Goal: Find specific page/section: Find specific page/section

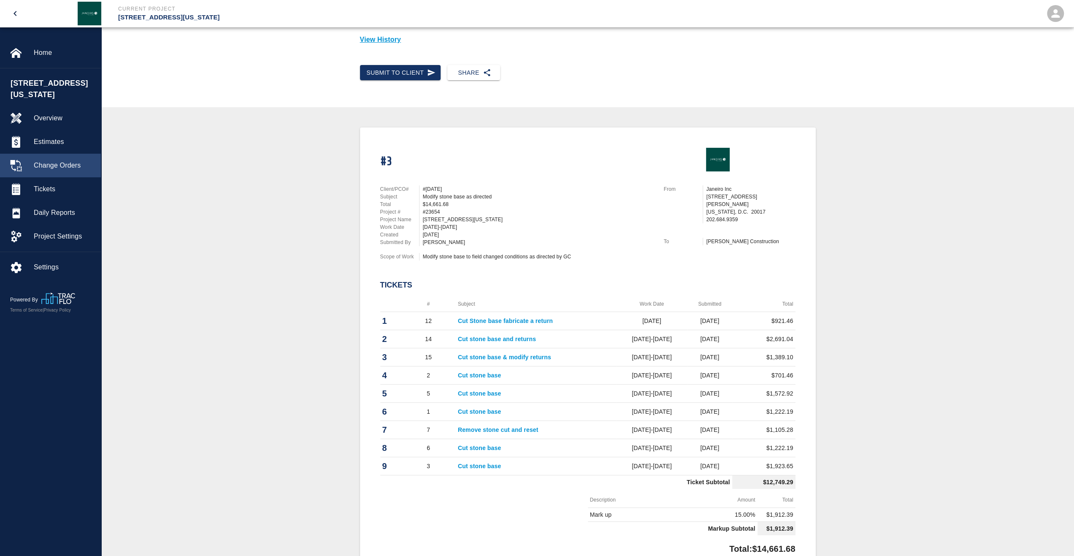
click at [60, 160] on span "Change Orders" at bounding box center [64, 165] width 60 height 10
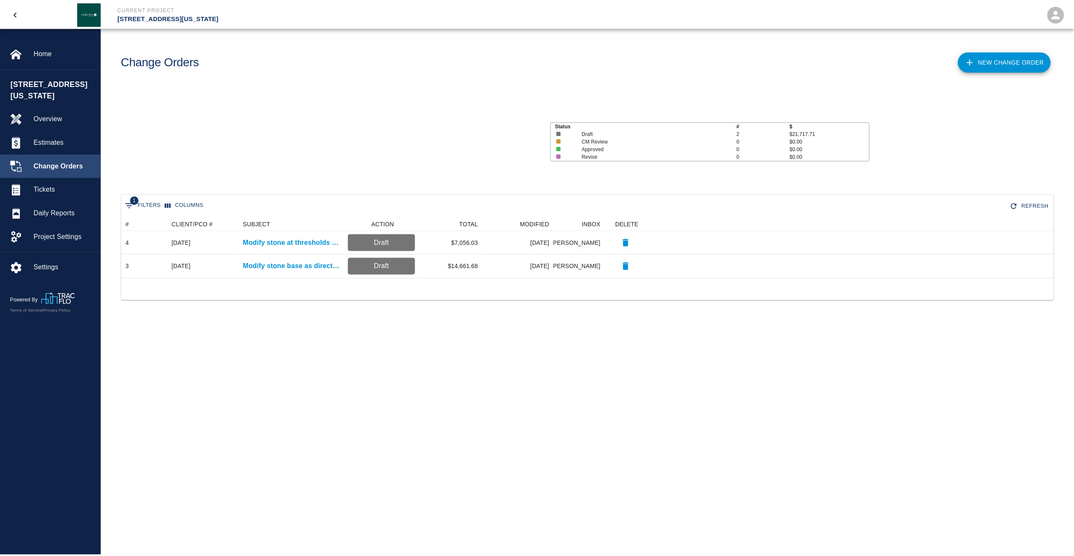
scroll to position [54, 932]
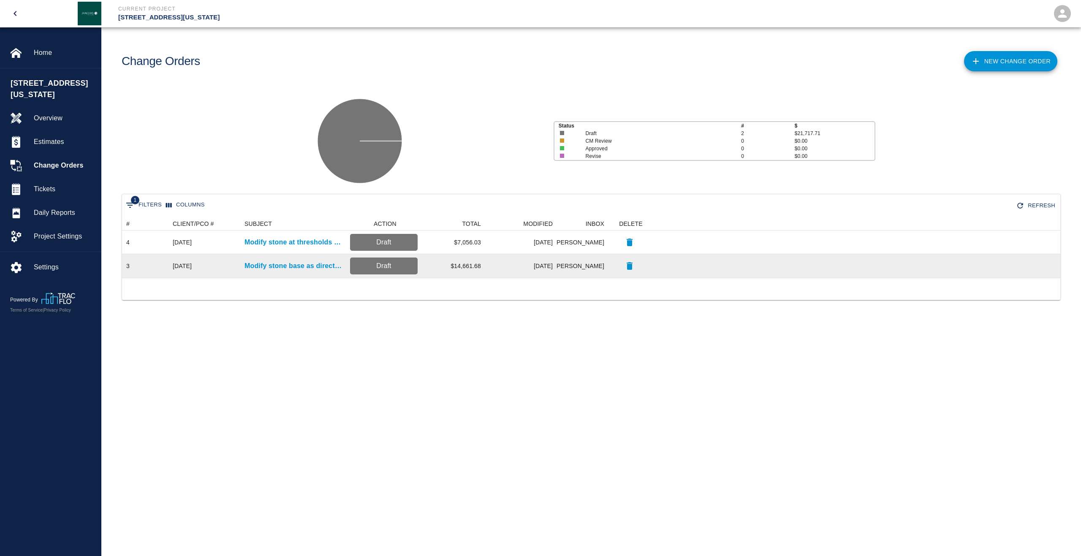
drag, startPoint x: 184, startPoint y: 268, endPoint x: 233, endPoint y: 268, distance: 49.0
click at [184, 268] on div "[DATE]" at bounding box center [182, 266] width 19 height 8
click at [281, 267] on p "Modify stone base as directed" at bounding box center [292, 266] width 97 height 10
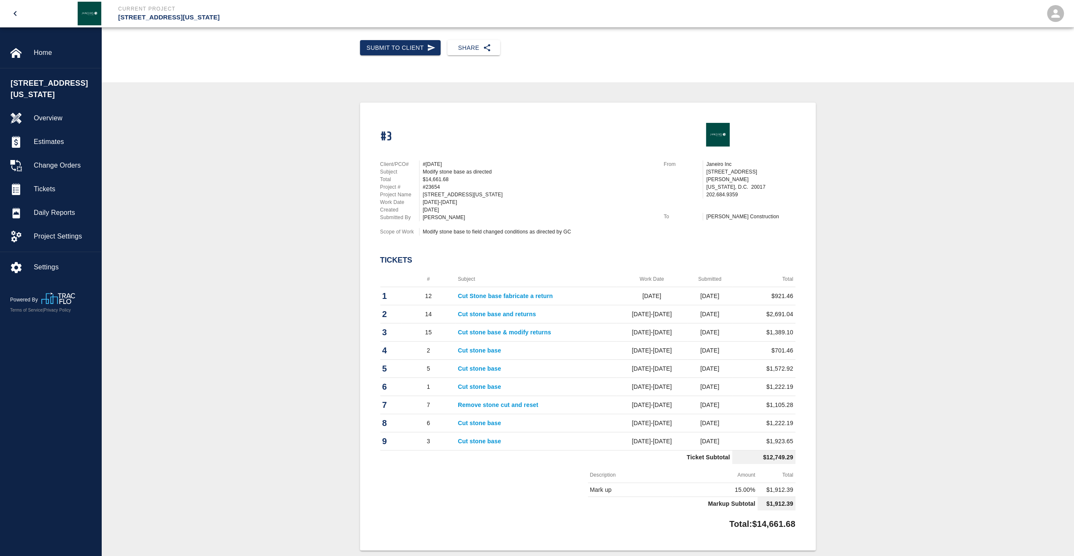
scroll to position [211, 0]
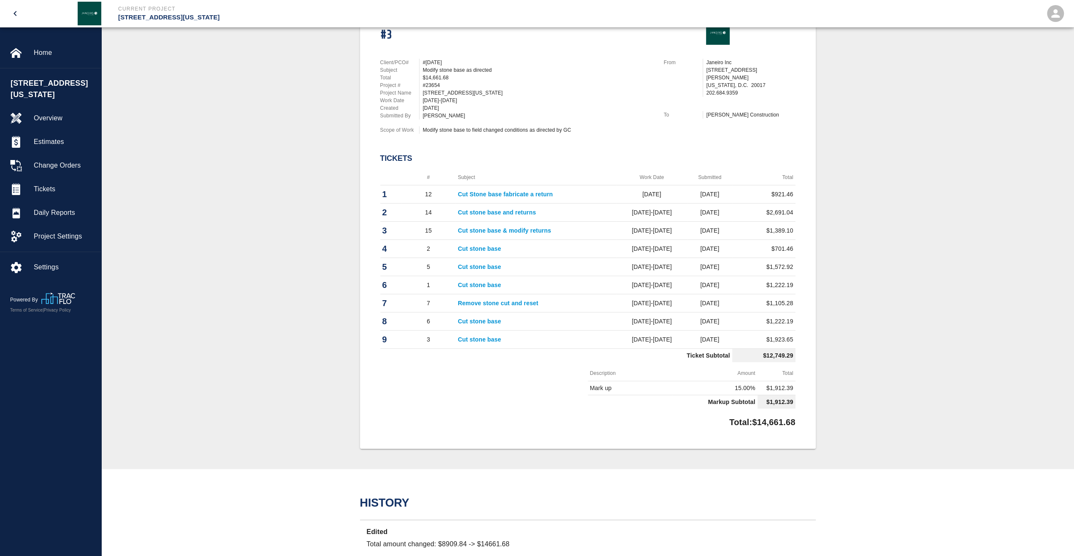
click at [426, 176] on th "#" at bounding box center [428, 178] width 54 height 16
click at [431, 179] on th "#" at bounding box center [428, 178] width 54 height 16
click at [415, 193] on td "12" at bounding box center [428, 194] width 54 height 18
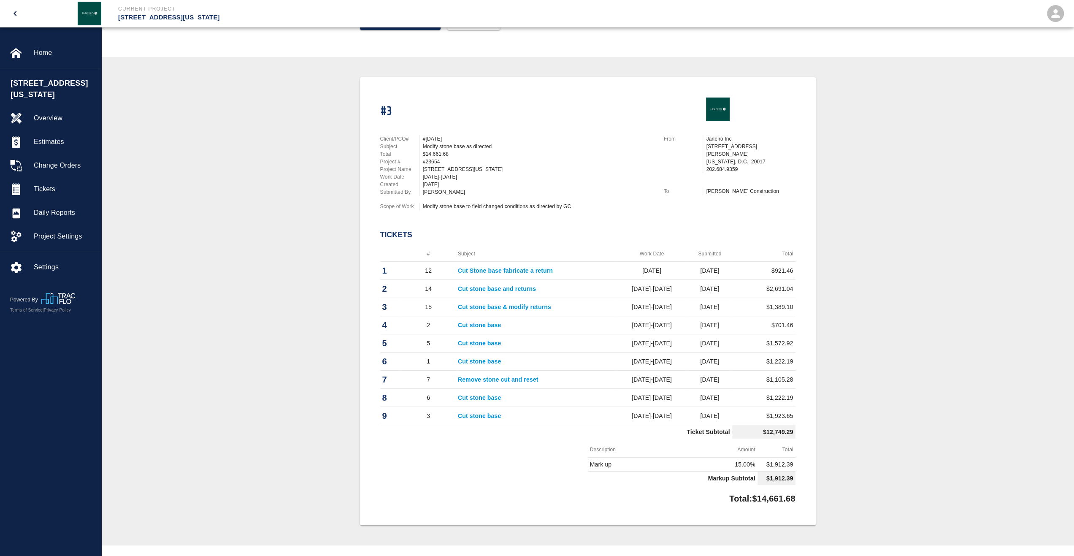
scroll to position [172, 0]
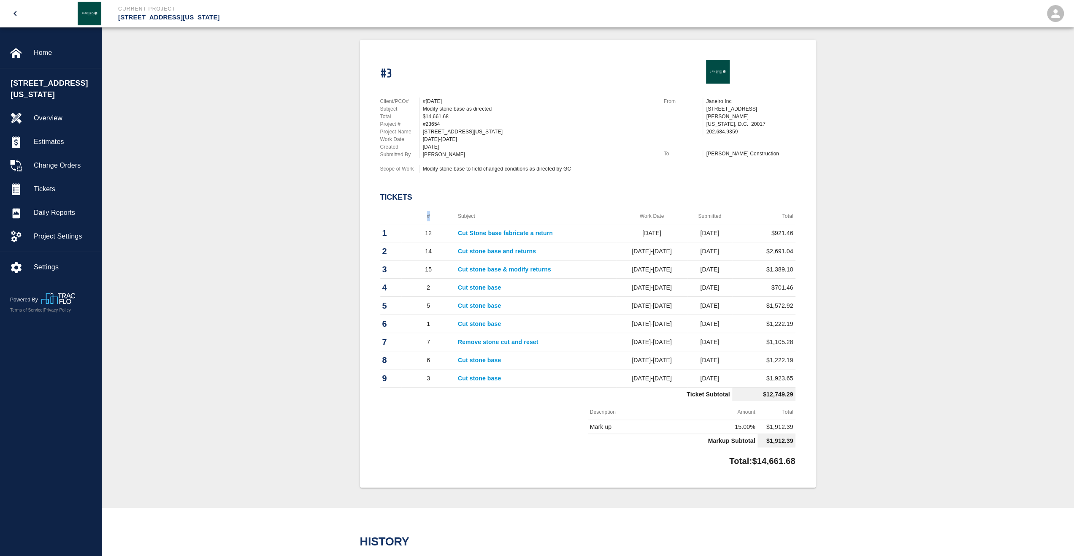
drag, startPoint x: 489, startPoint y: 203, endPoint x: 451, endPoint y: 210, distance: 38.3
click at [451, 210] on div "#3 Client/PCO# #CE 238 Subject Modify stone base as directed Total $14,661.68 P…" at bounding box center [588, 264] width 456 height 448
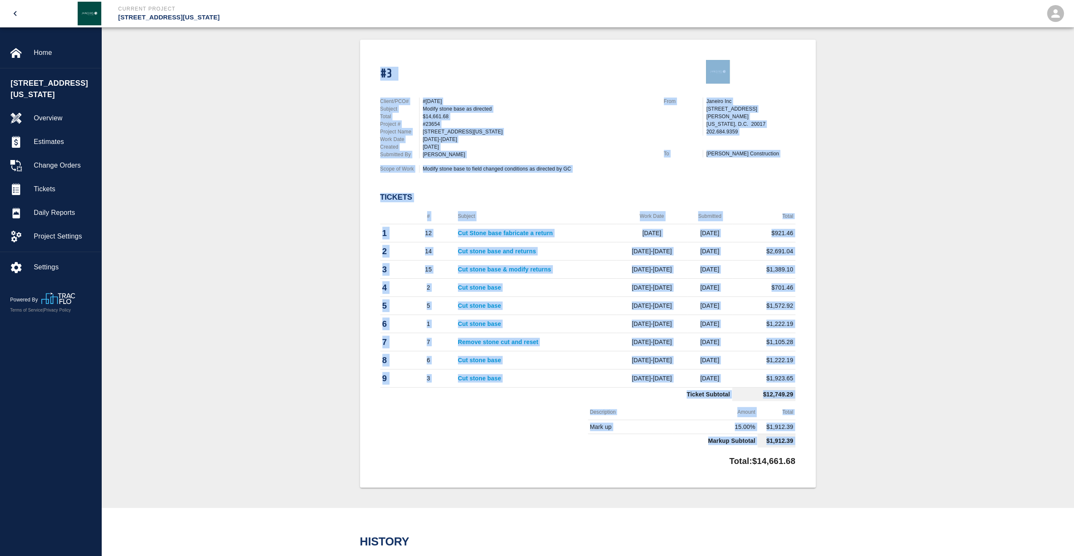
drag, startPoint x: 369, startPoint y: 60, endPoint x: 720, endPoint y: 465, distance: 536.9
click at [720, 465] on div "#3 Client/PCO# #CE 238 Subject Modify stone base as directed Total $14,661.68 P…" at bounding box center [588, 264] width 456 height 448
drag, startPoint x: 720, startPoint y: 465, endPoint x: 700, endPoint y: 470, distance: 21.2
click at [700, 470] on div "#3 Client/PCO# #CE 238 Subject Modify stone base as directed Total $14,661.68 P…" at bounding box center [588, 264] width 456 height 448
click at [648, 456] on div "Total: $14,661.68" at bounding box center [587, 459] width 415 height 16
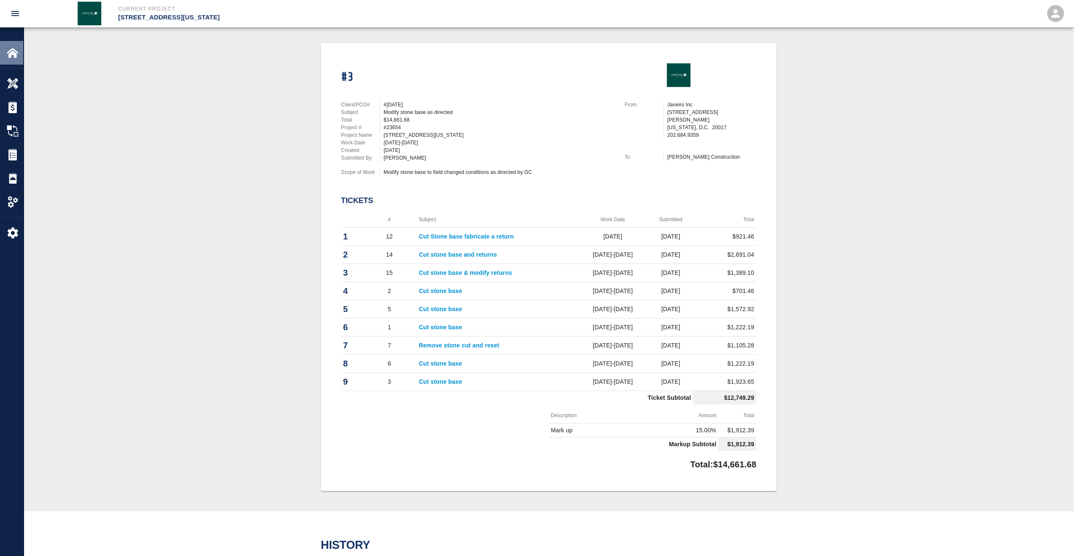
click at [14, 51] on img at bounding box center [13, 53] width 12 height 12
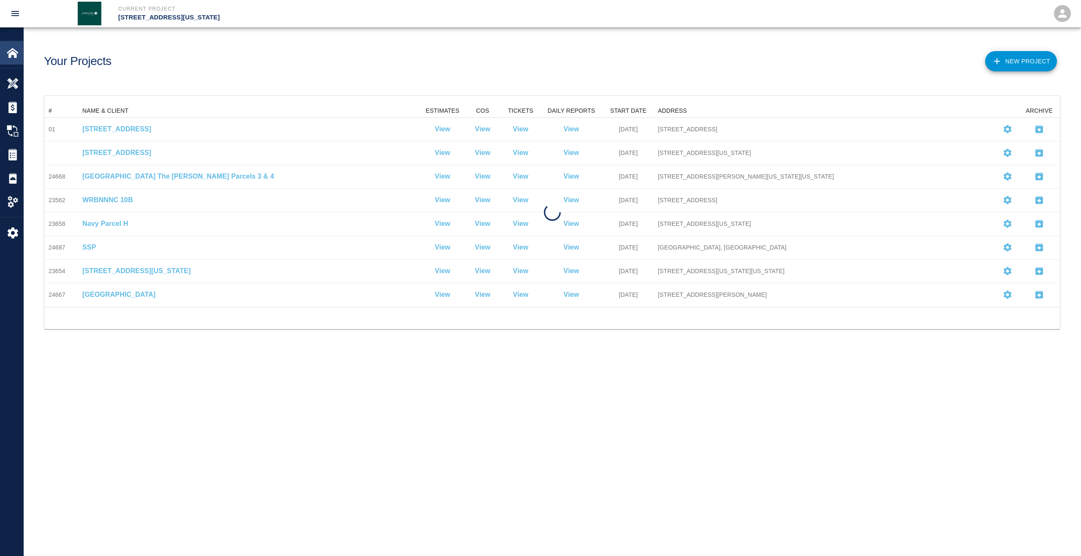
scroll to position [196, 1009]
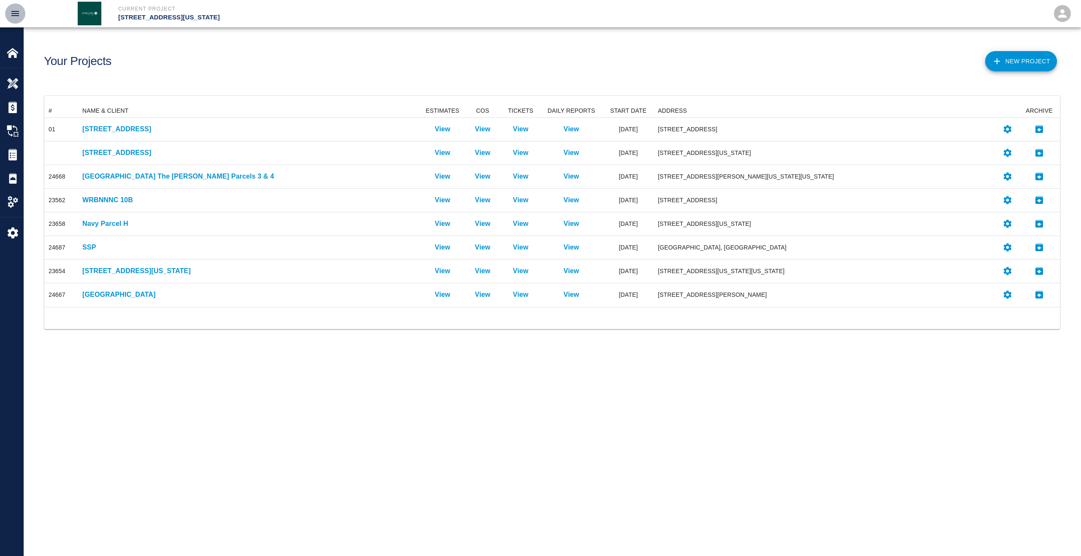
click at [15, 8] on button "open drawer" at bounding box center [15, 13] width 20 height 20
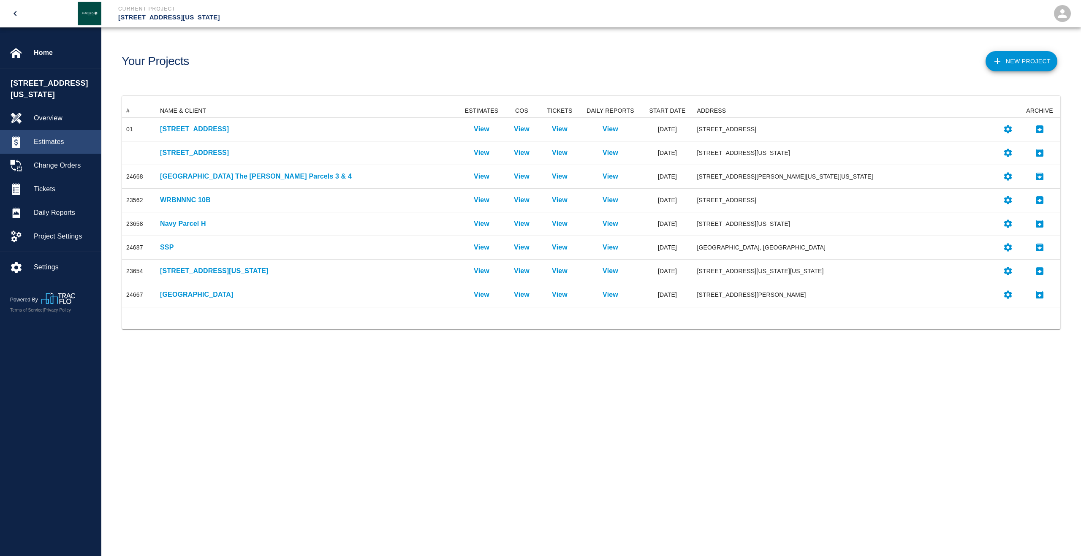
scroll to position [7, 7]
click at [62, 162] on div "Change Orders" at bounding box center [50, 166] width 101 height 24
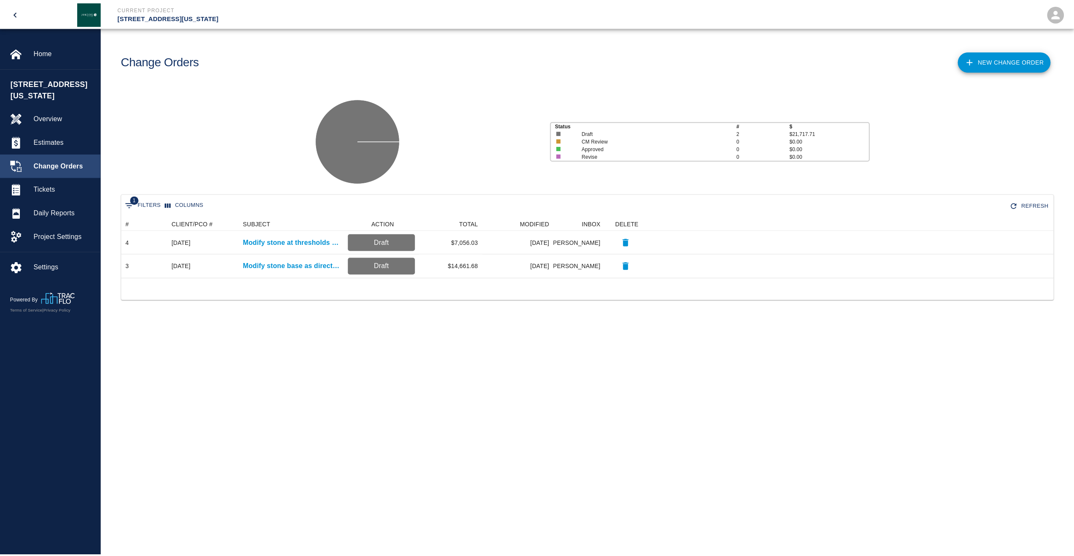
scroll to position [54, 932]
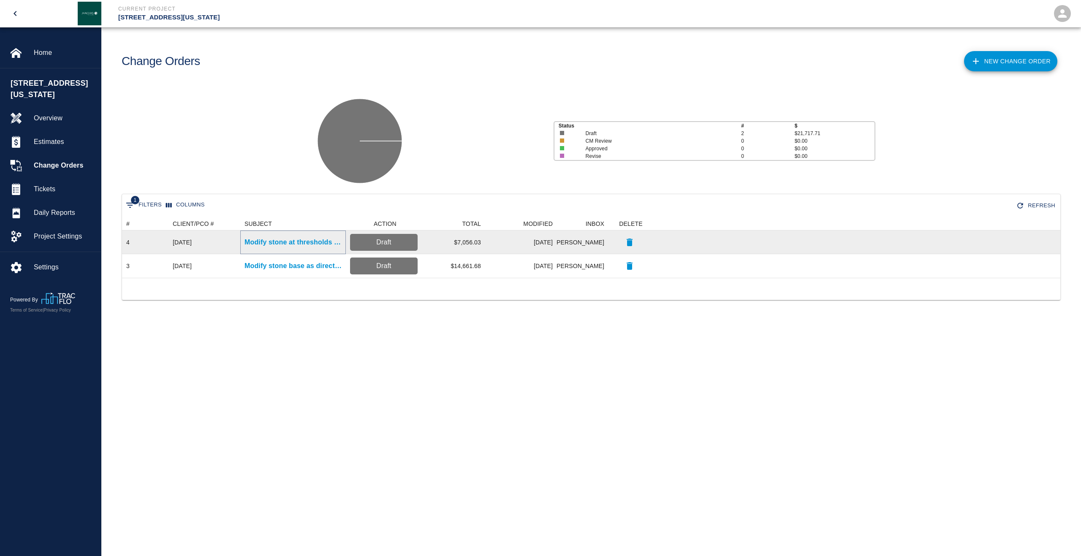
click at [305, 242] on p "Modify stone at thresholds as directed" at bounding box center [292, 242] width 97 height 10
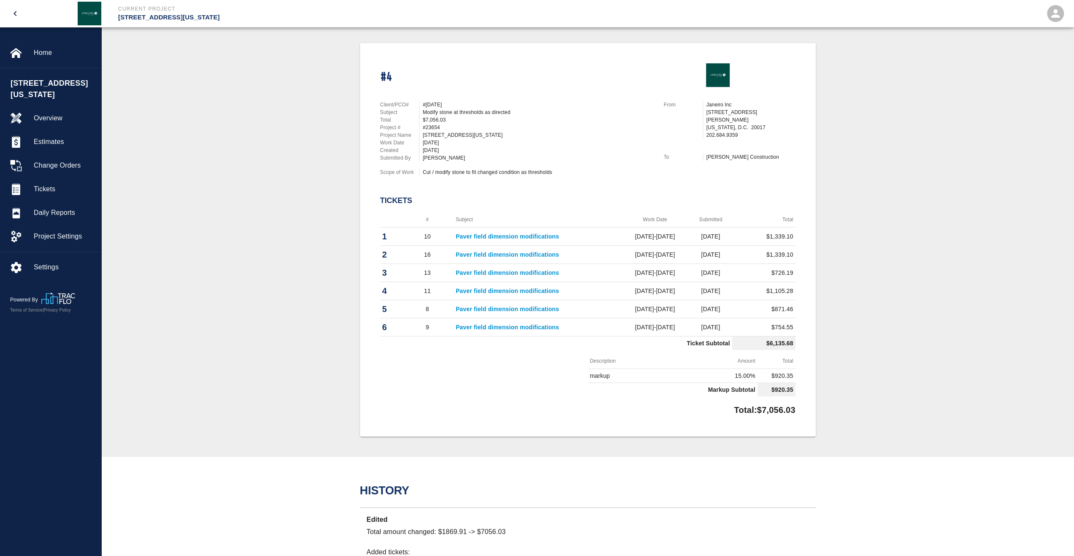
scroll to position [84, 0]
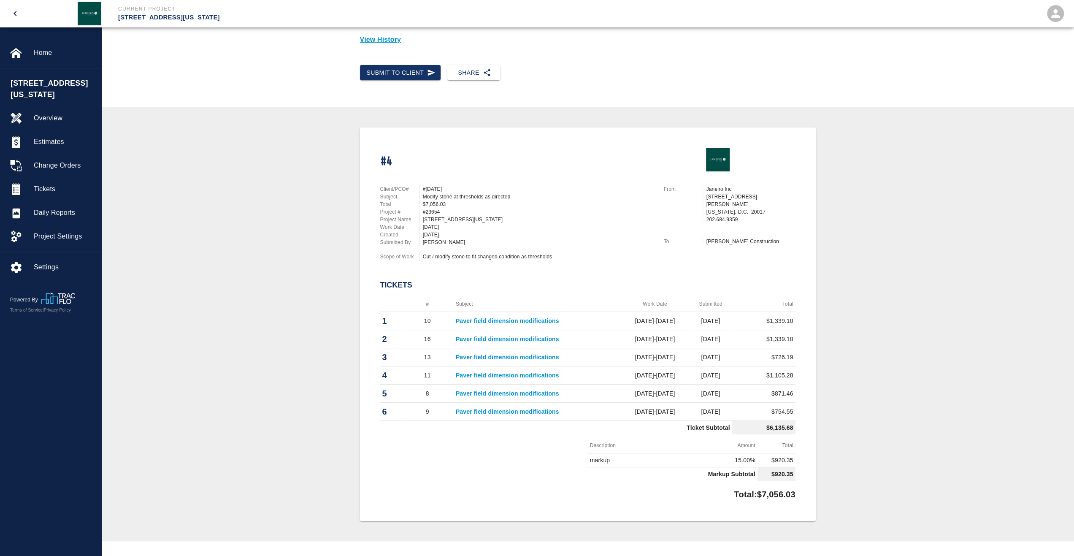
drag, startPoint x: 417, startPoint y: 265, endPoint x: 425, endPoint y: 266, distance: 7.8
click at [417, 265] on div "Client/PCO# #[DATE] Subject Modify stone at thresholds as directed Total $7,056…" at bounding box center [512, 224] width 284 height 99
